Goal: Find specific page/section: Find specific page/section

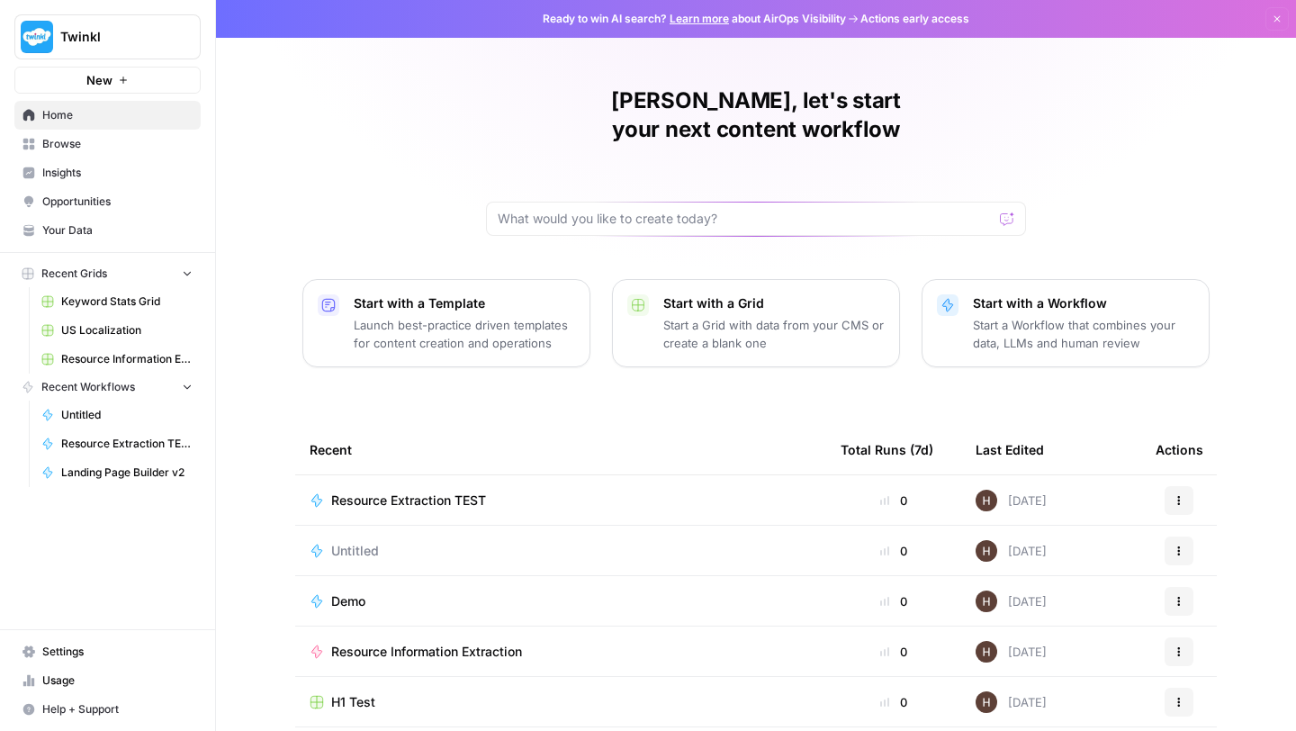
click at [88, 148] on span "Browse" at bounding box center [117, 144] width 150 height 16
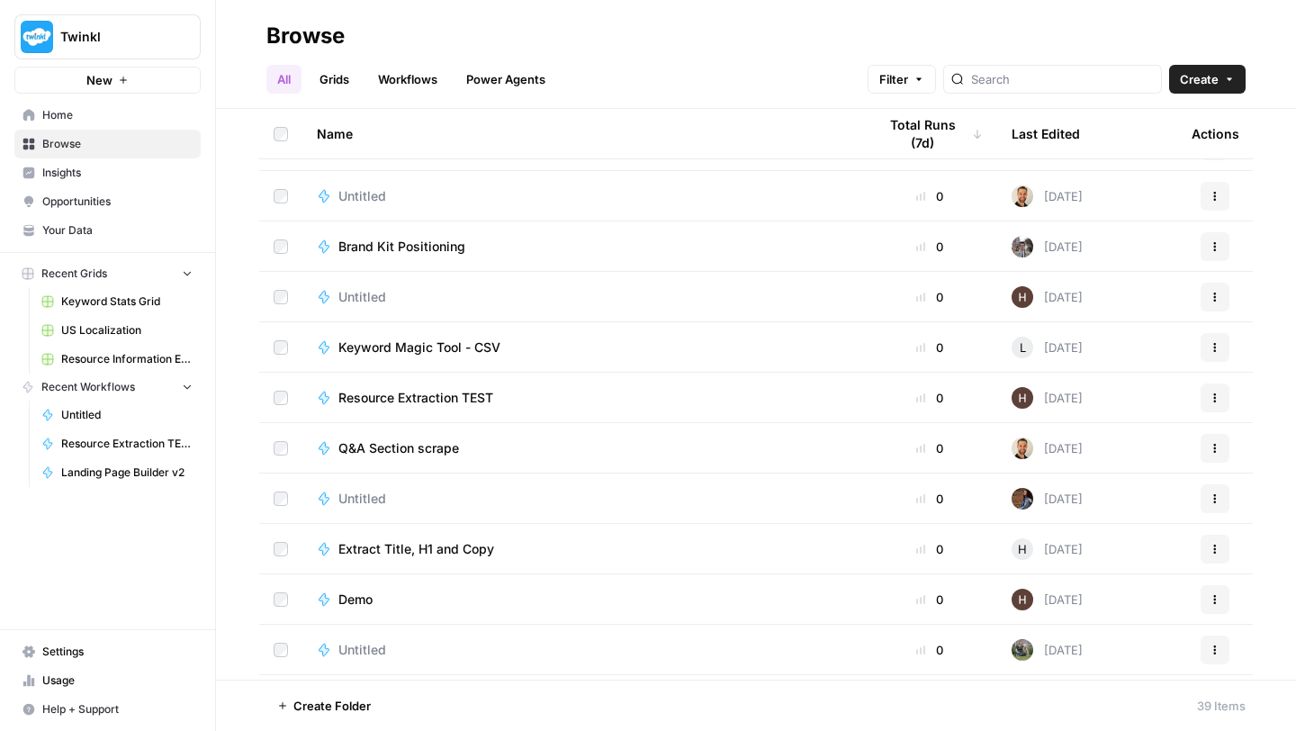
scroll to position [731, 0]
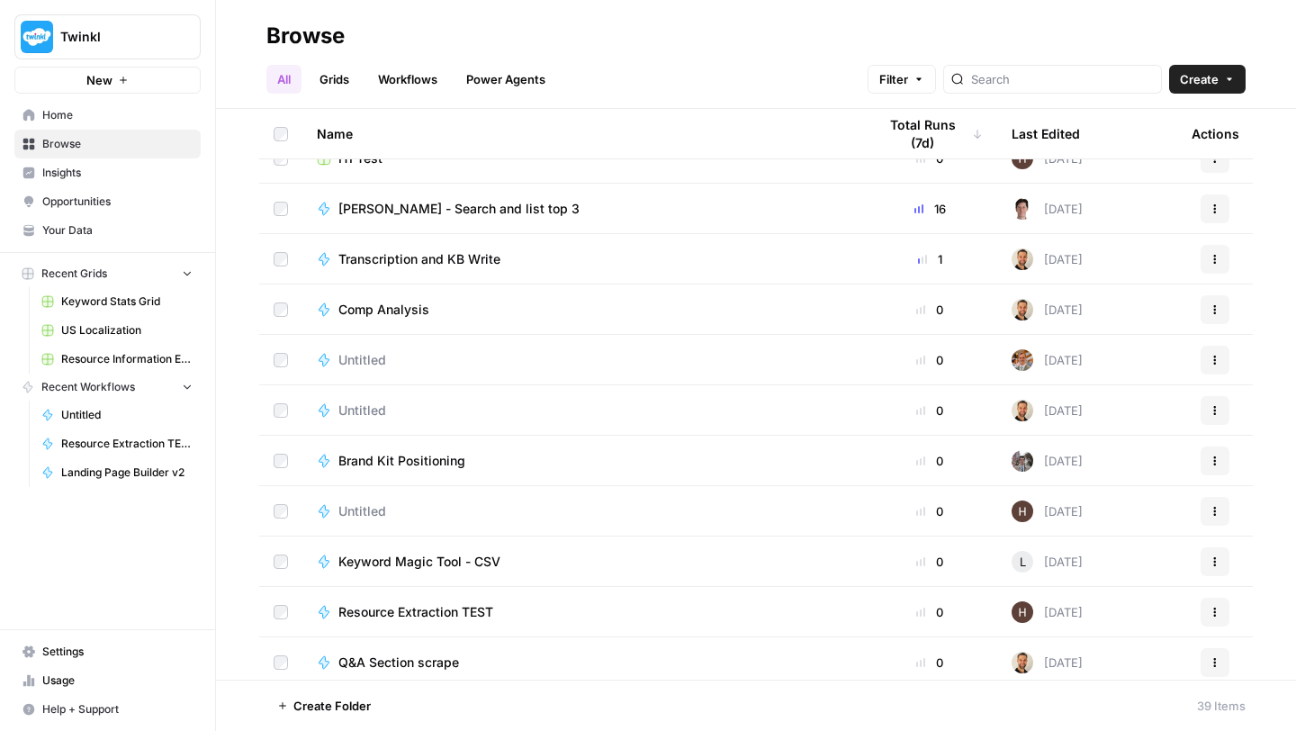
click at [69, 270] on span "Recent Grids" at bounding box center [74, 273] width 66 height 16
click at [343, 71] on link "Grids" at bounding box center [334, 79] width 51 height 29
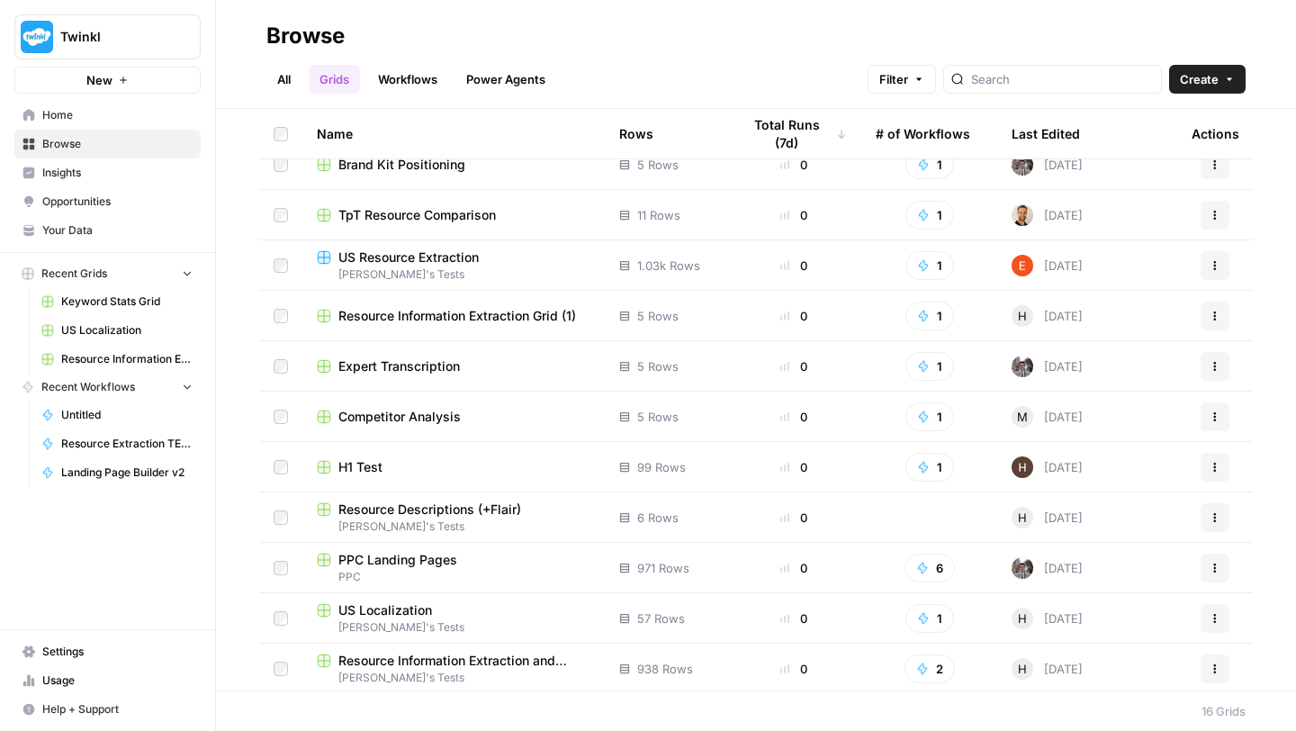
scroll to position [275, 0]
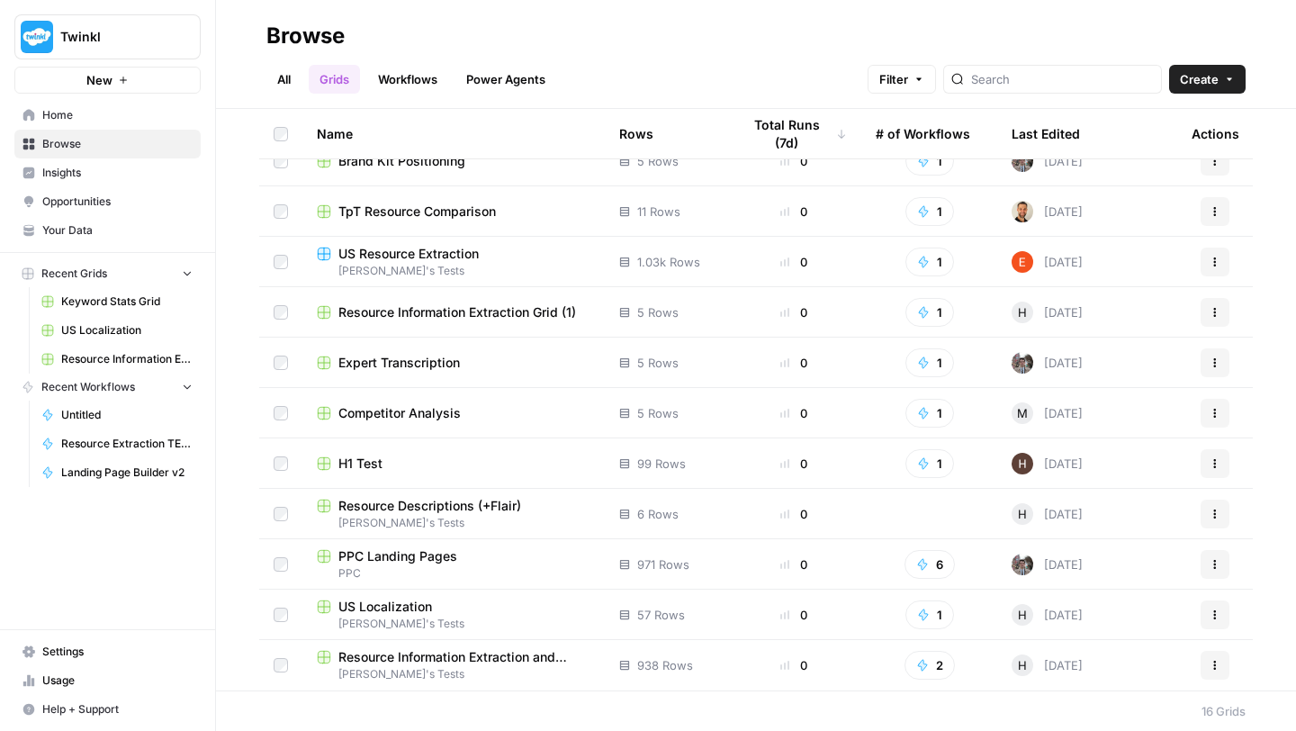
click at [455, 659] on span "Resource Information Extraction and Descriptions" at bounding box center [464, 657] width 252 height 18
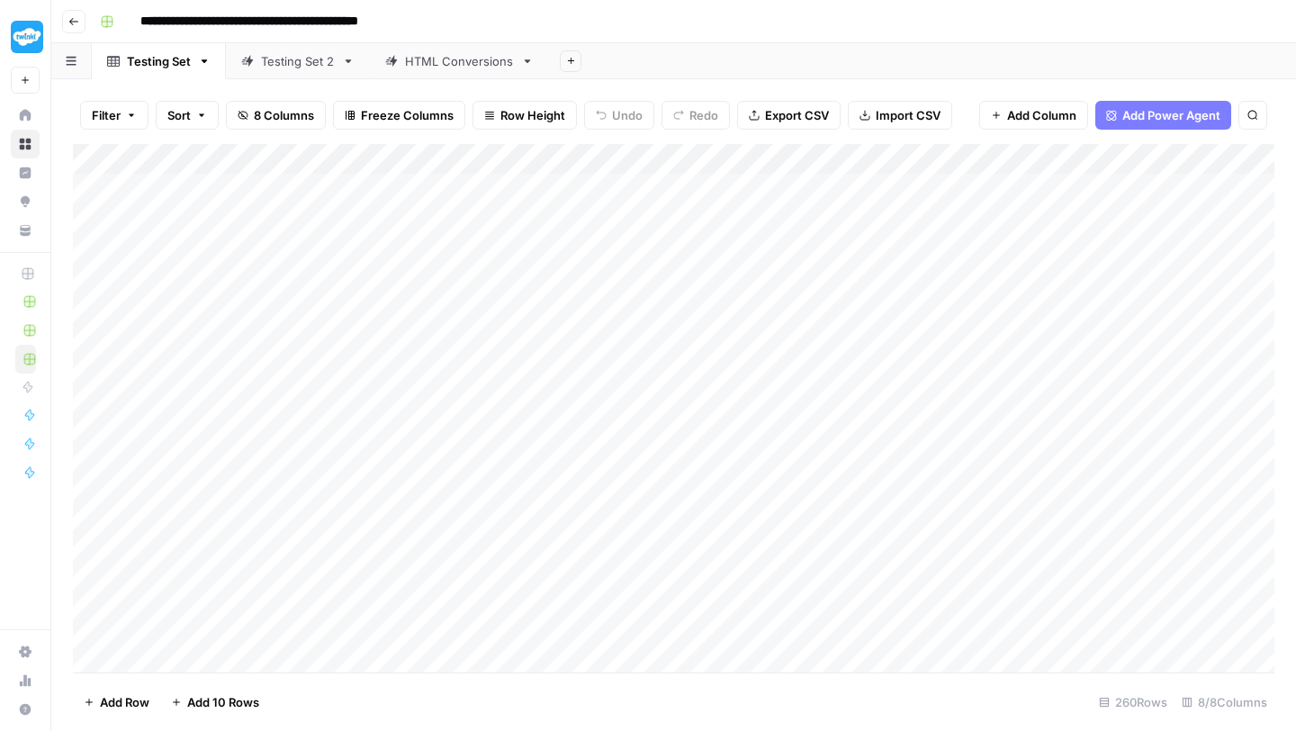
click at [73, 19] on icon "button" at bounding box center [73, 21] width 11 height 11
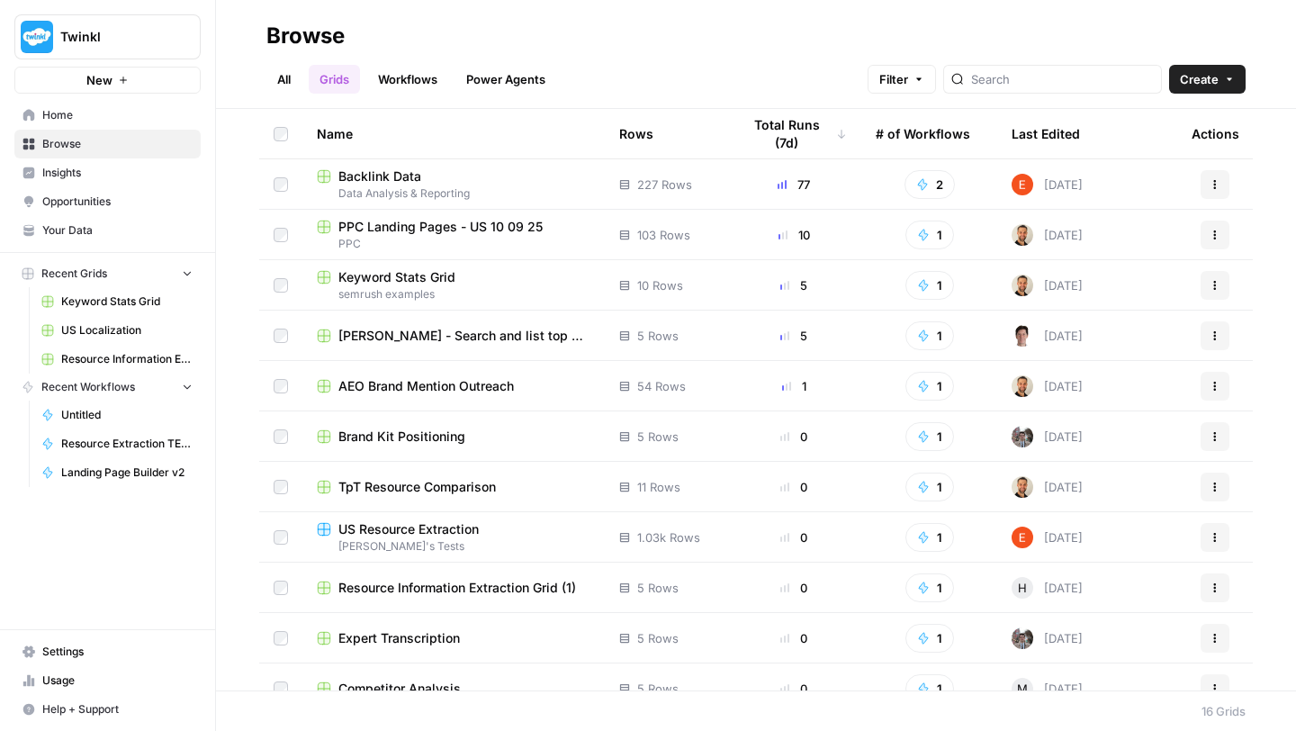
scroll to position [275, 0]
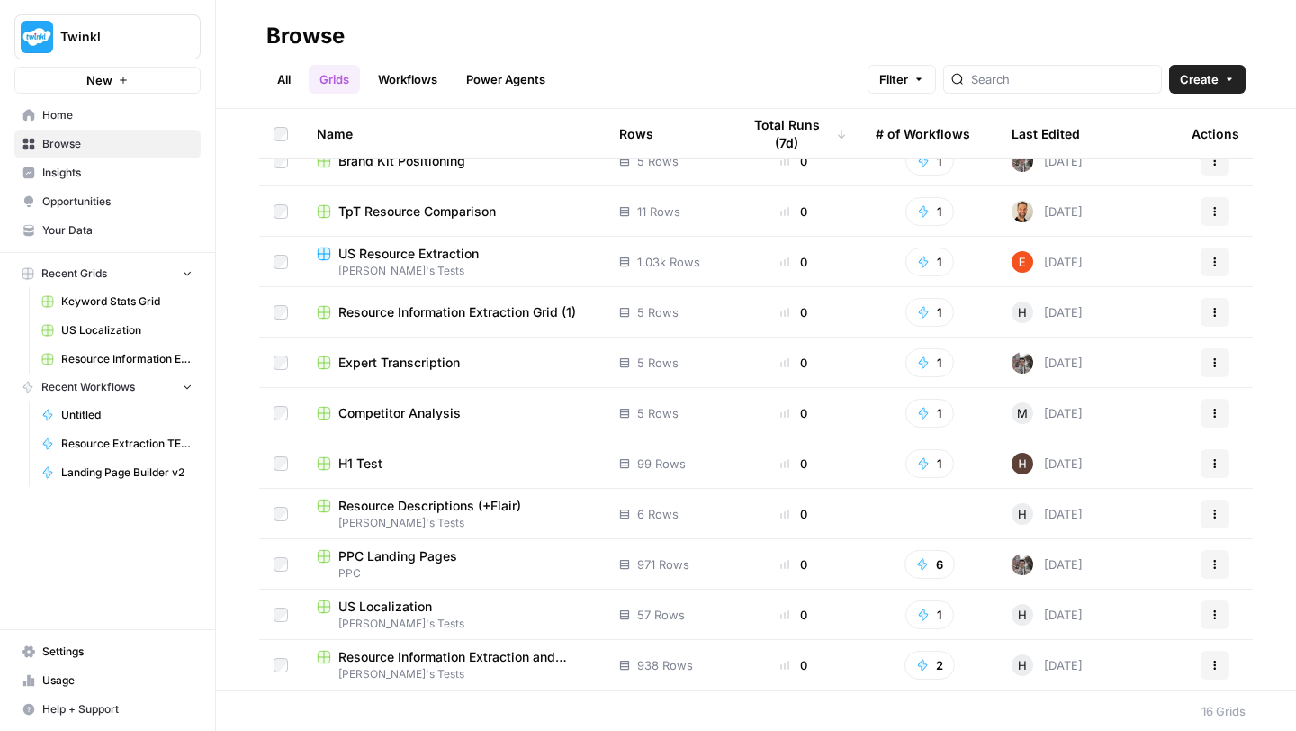
click at [437, 657] on span "Resource Information Extraction and Descriptions" at bounding box center [464, 657] width 252 height 18
